Goal: Task Accomplishment & Management: Use online tool/utility

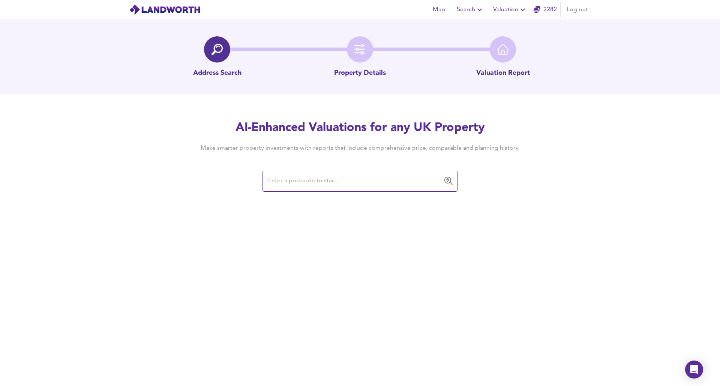
click at [307, 178] on input "text" at bounding box center [354, 181] width 177 height 14
paste input "[STREET_ADDRESS]"
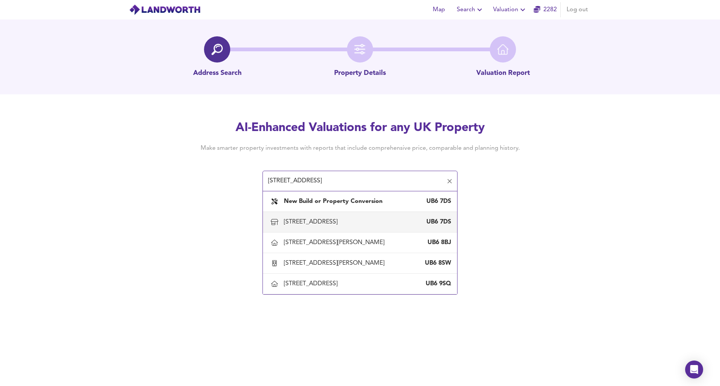
click at [340, 223] on div "[STREET_ADDRESS]" at bounding box center [312, 222] width 57 height 8
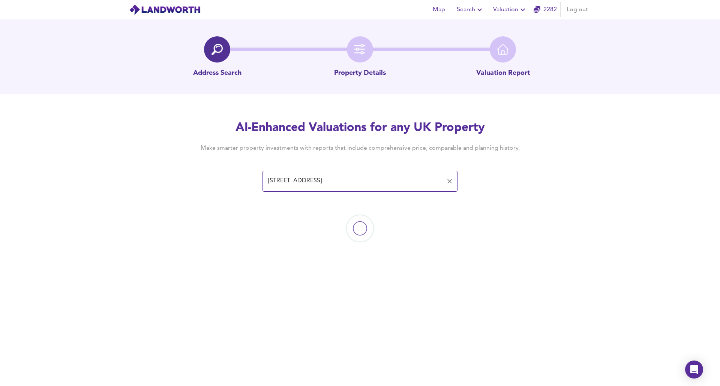
type input "[STREET_ADDRESS]"
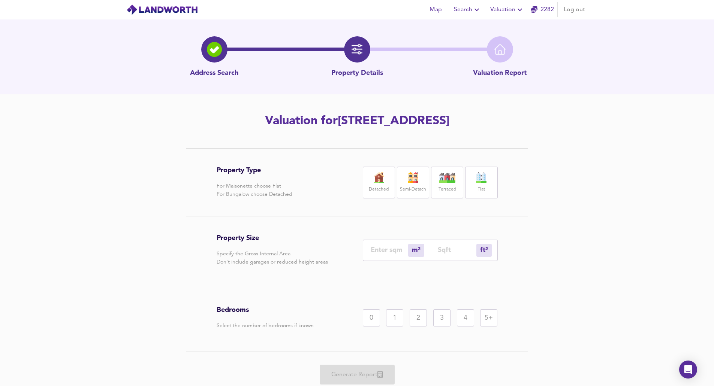
click at [473, 188] on div "Flat" at bounding box center [481, 183] width 32 height 32
click at [443, 317] on div "3" at bounding box center [441, 318] width 17 height 17
